Goal: Check status: Check status

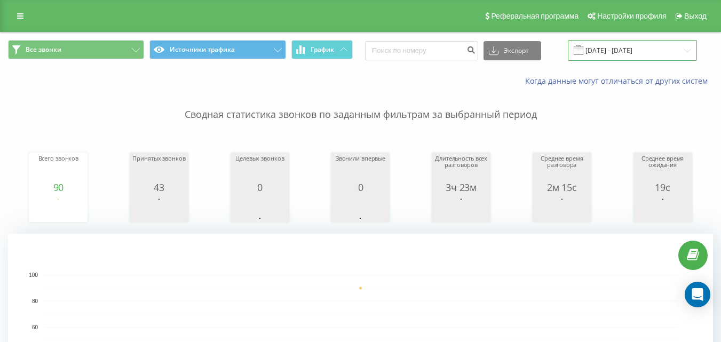
click at [640, 46] on input "[DATE] - [DATE]" at bounding box center [632, 50] width 129 height 21
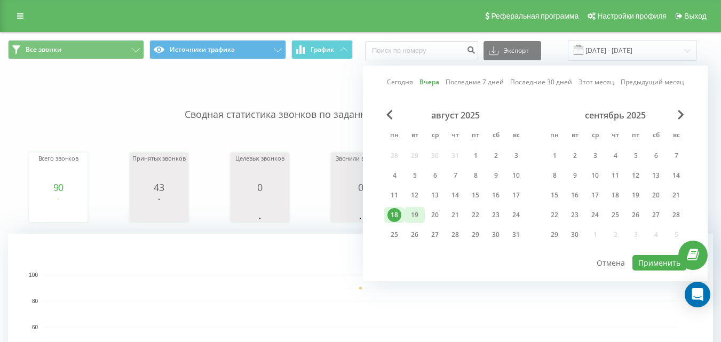
click at [415, 212] on div "19" at bounding box center [415, 215] width 14 height 14
click at [665, 266] on button "Применить" at bounding box center [659, 262] width 54 height 15
type input "[DATE] - [DATE]"
